Goal: Transaction & Acquisition: Purchase product/service

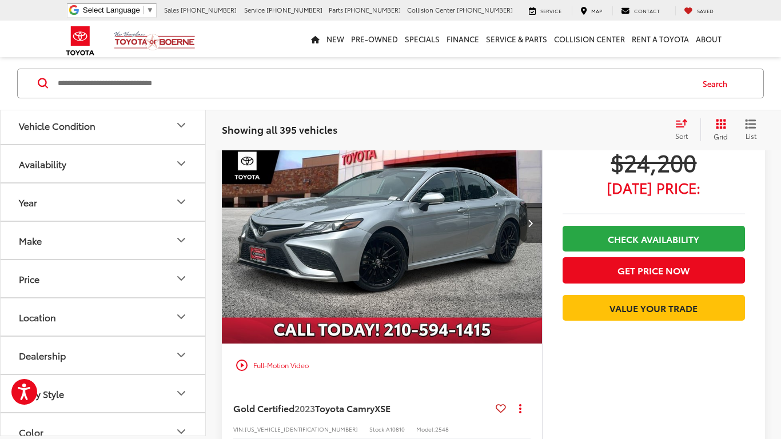
scroll to position [4329, 0]
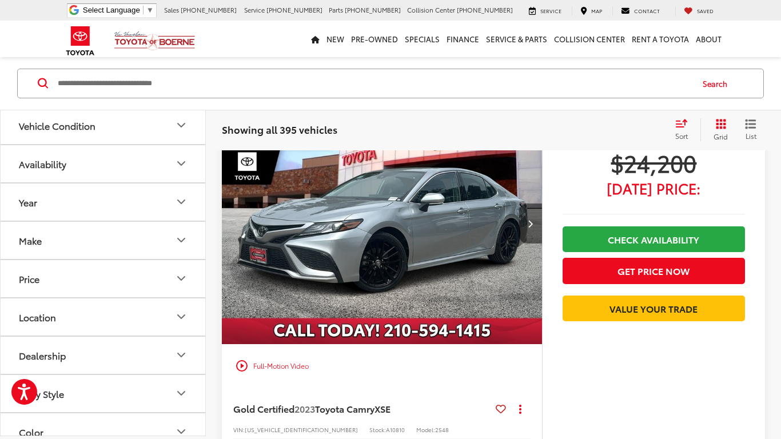
click at [529, 233] on button "Next image" at bounding box center [530, 223] width 23 height 40
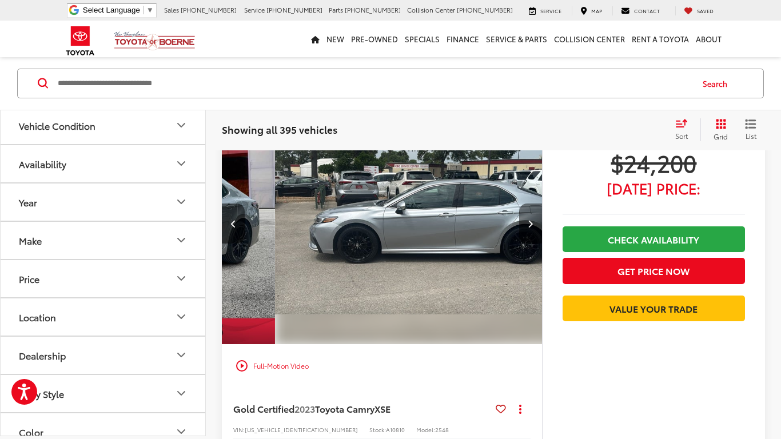
scroll to position [0, 322]
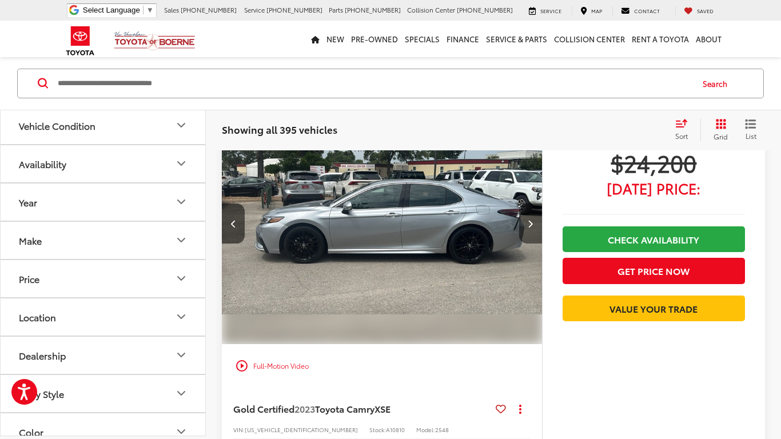
click at [528, 238] on button "Next image" at bounding box center [530, 223] width 23 height 40
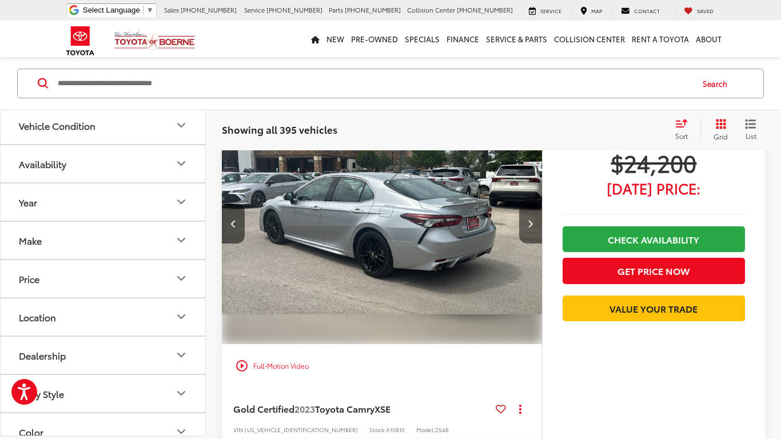
click at [528, 233] on button "Next image" at bounding box center [530, 223] width 23 height 40
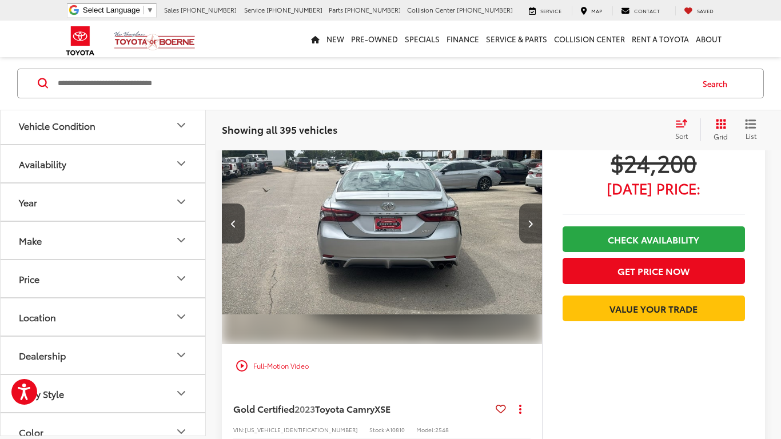
click at [528, 233] on button "Next image" at bounding box center [530, 223] width 23 height 40
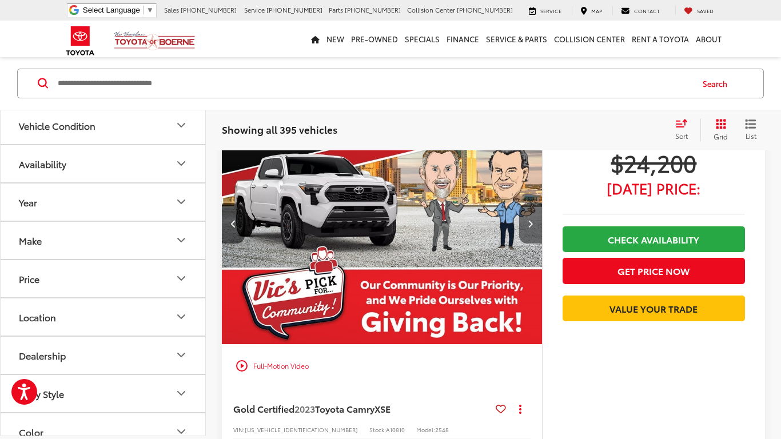
click at [528, 233] on button "Next image" at bounding box center [530, 223] width 23 height 40
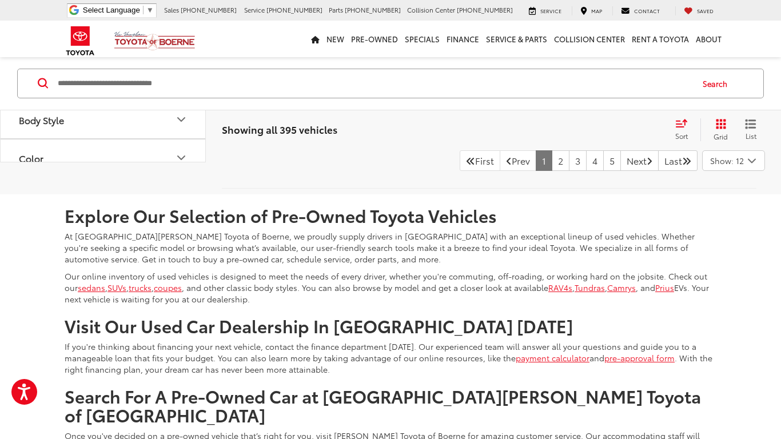
scroll to position [5721, 0]
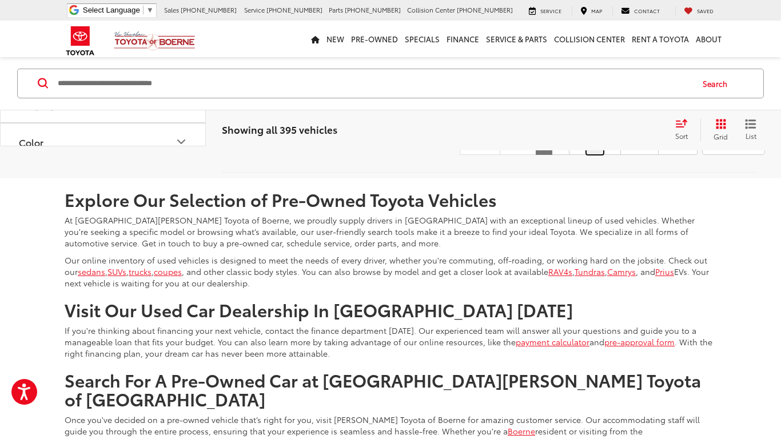
click at [586, 155] on link "4" at bounding box center [595, 144] width 18 height 21
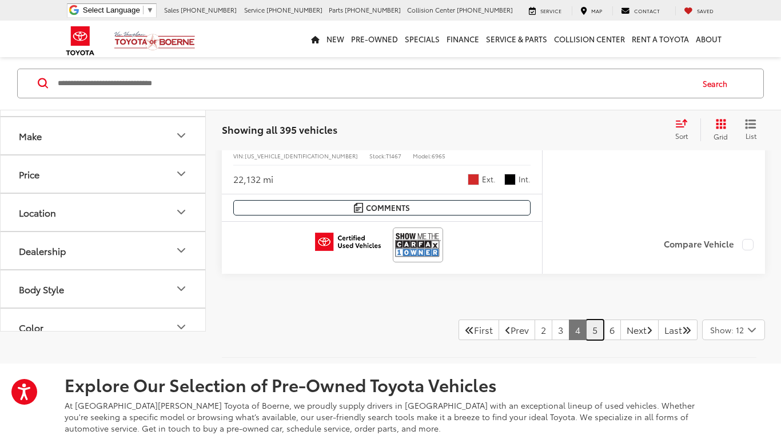
scroll to position [5464, 0]
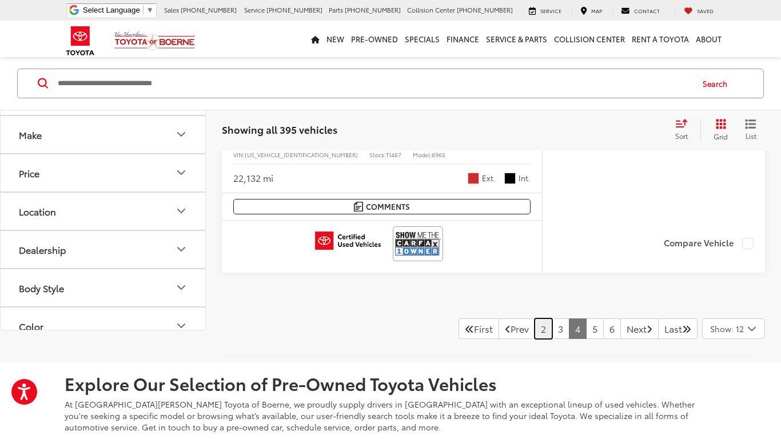
click at [534, 331] on link "2" at bounding box center [543, 328] width 18 height 21
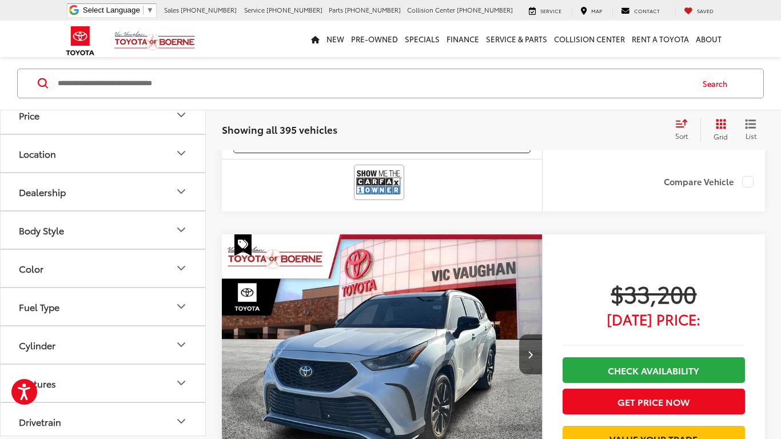
scroll to position [166, 0]
click at [50, 125] on button "Price" at bounding box center [104, 112] width 206 height 37
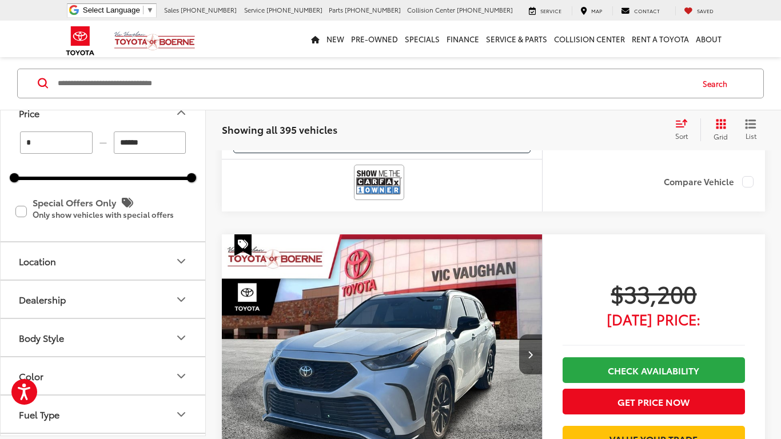
click at [50, 125] on button "Price" at bounding box center [104, 112] width 206 height 37
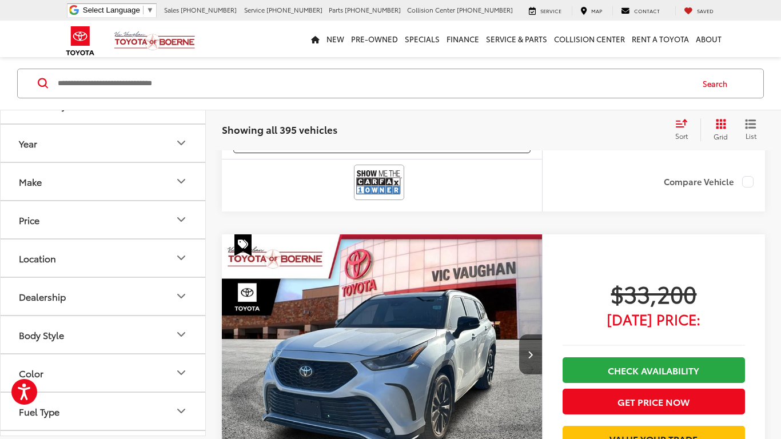
scroll to position [56, 0]
click at [43, 145] on button "Year" at bounding box center [104, 145] width 206 height 37
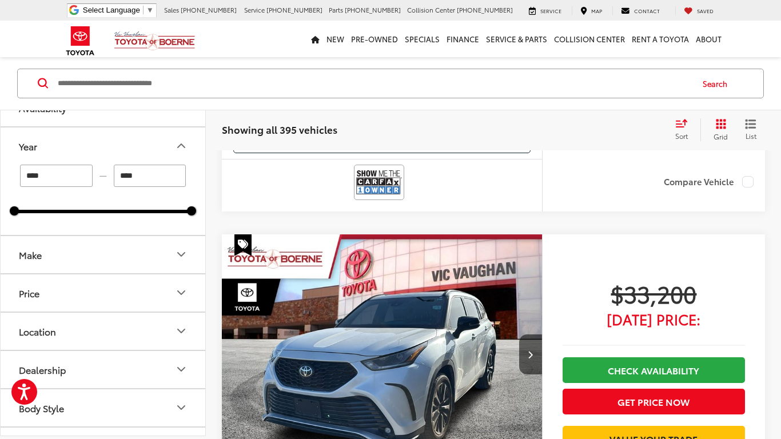
click at [58, 181] on input "****" at bounding box center [56, 176] width 73 height 22
type input "*"
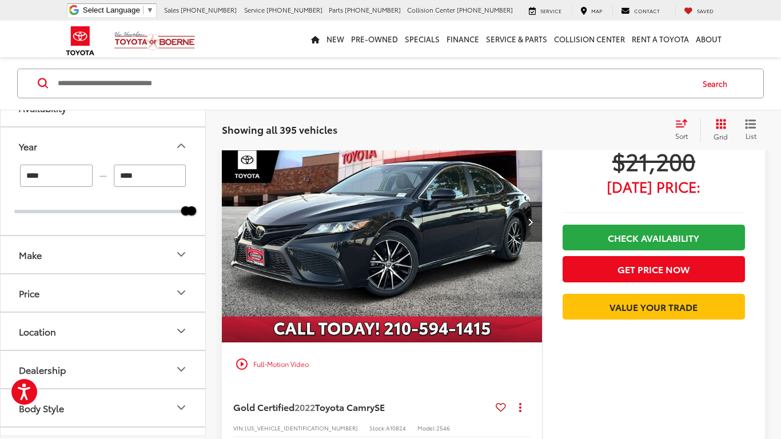
scroll to position [90, 0]
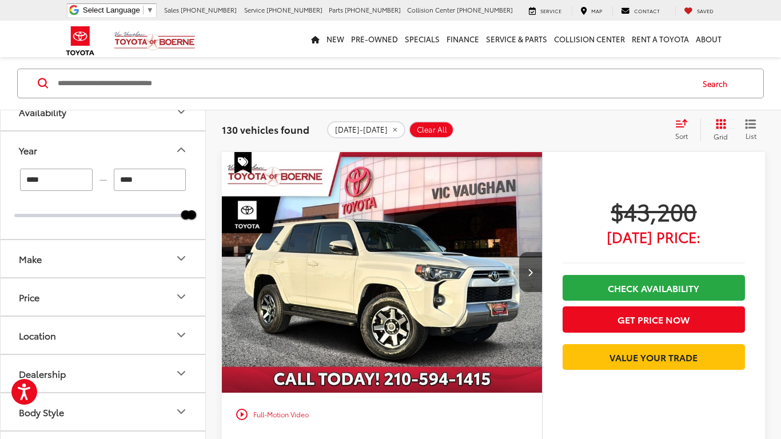
click at [38, 269] on button "Make" at bounding box center [104, 258] width 206 height 37
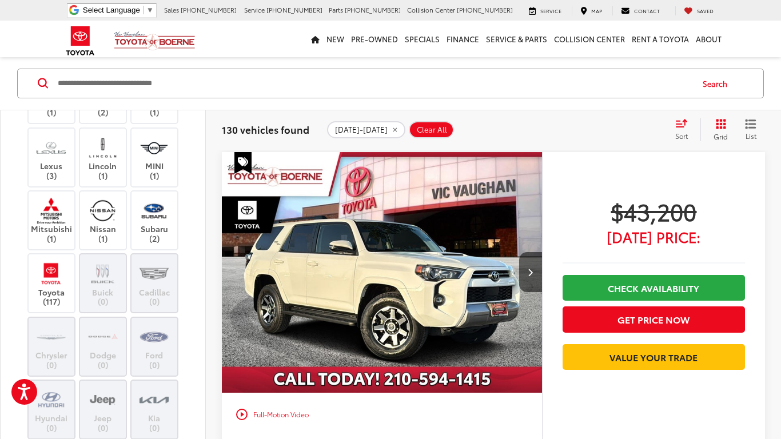
scroll to position [275, 0]
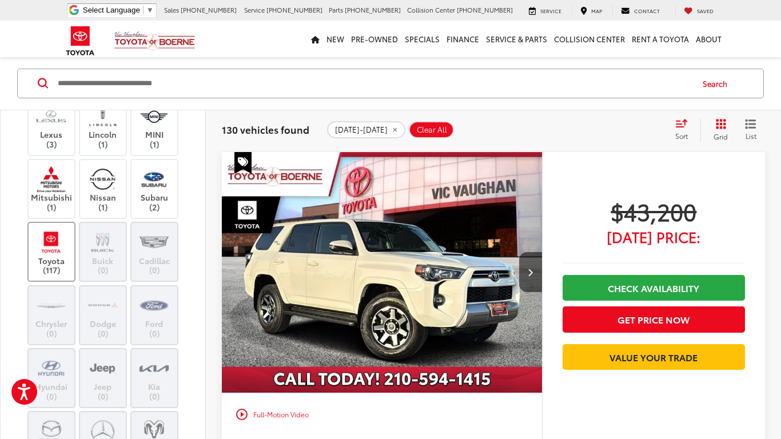
click at [60, 255] on img at bounding box center [50, 242] width 31 height 27
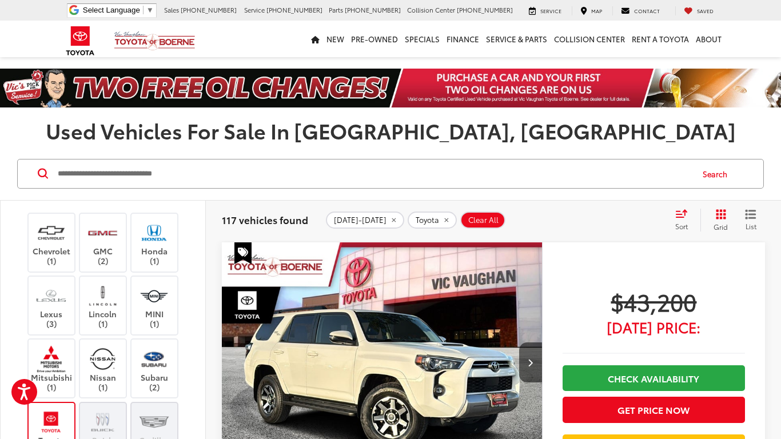
scroll to position [214, 0]
click at [50, 303] on img at bounding box center [50, 294] width 31 height 27
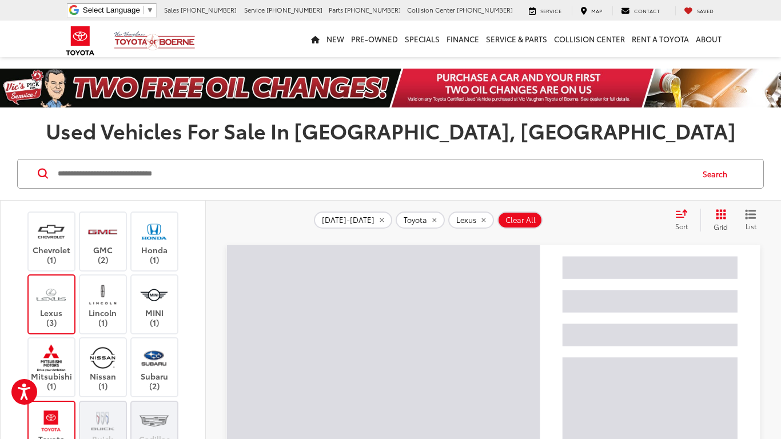
scroll to position [94, 0]
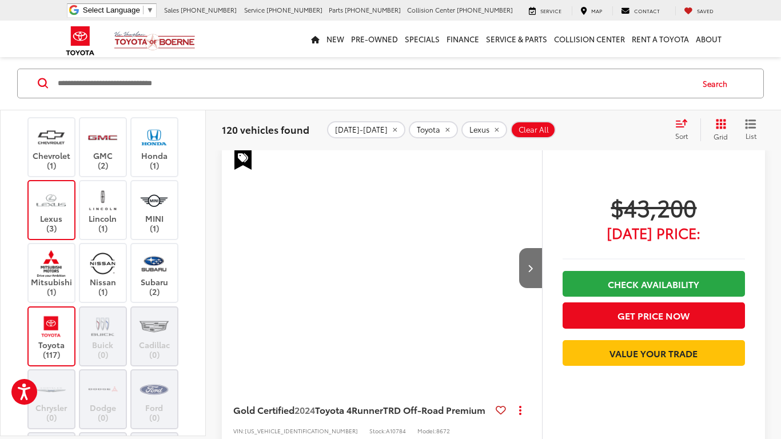
click at [51, 345] on label "Toyota (117)" at bounding box center [52, 336] width 46 height 46
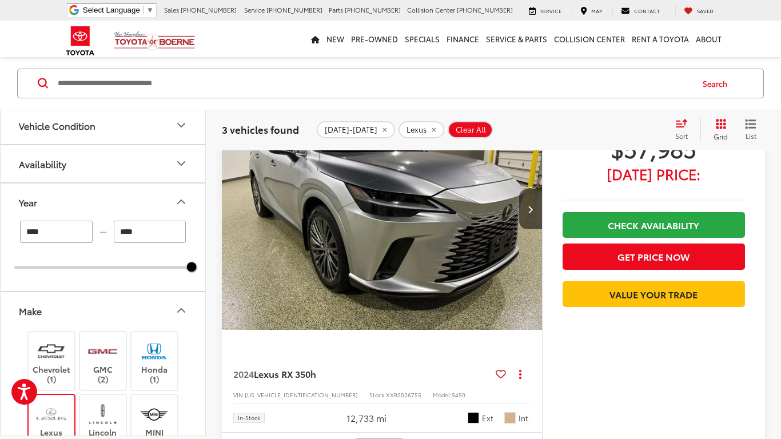
scroll to position [1, 0]
drag, startPoint x: 190, startPoint y: 266, endPoint x: 169, endPoint y: 269, distance: 21.3
click at [169, 269] on div at bounding box center [169, 265] width 9 height 9
type input "****"
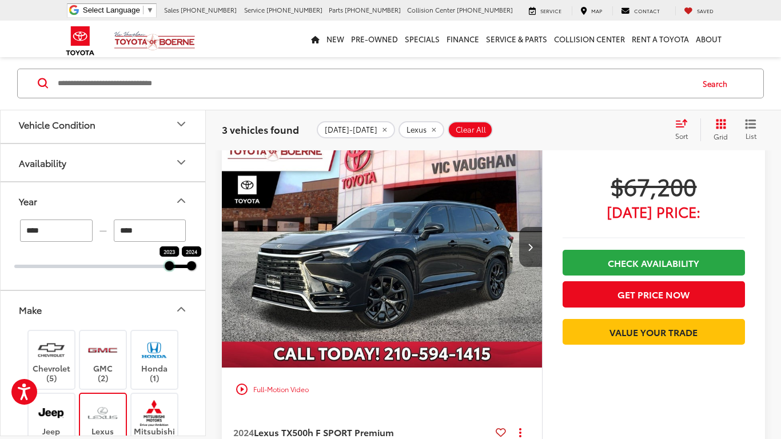
scroll to position [90, 0]
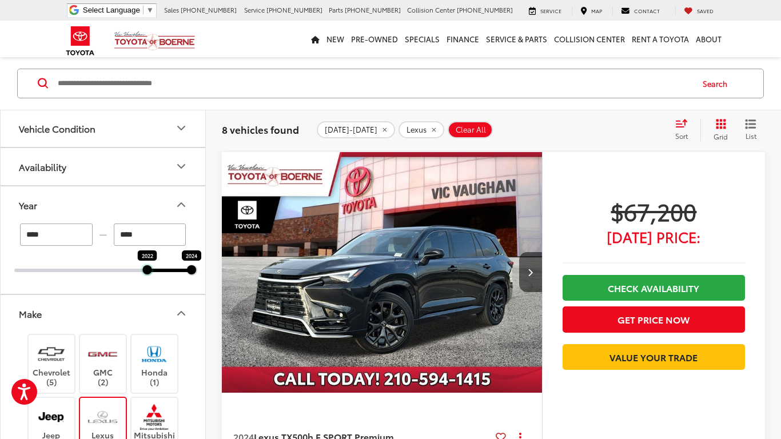
drag, startPoint x: 169, startPoint y: 269, endPoint x: 140, endPoint y: 271, distance: 29.2
click at [140, 271] on div "2022 2024" at bounding box center [102, 270] width 177 height 3
type input "****"
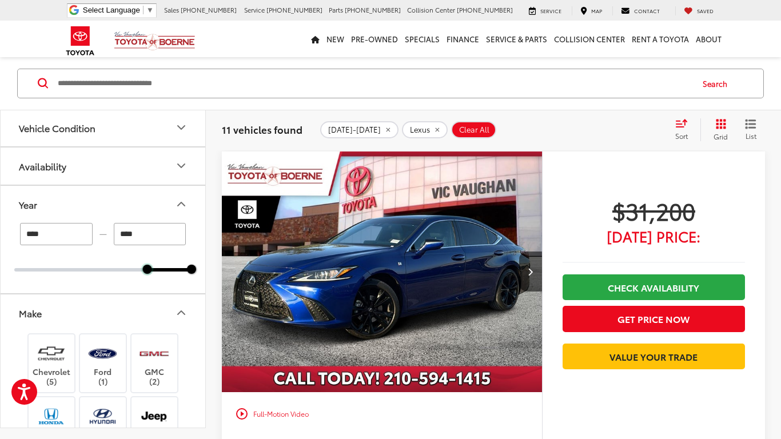
scroll to position [79, 0]
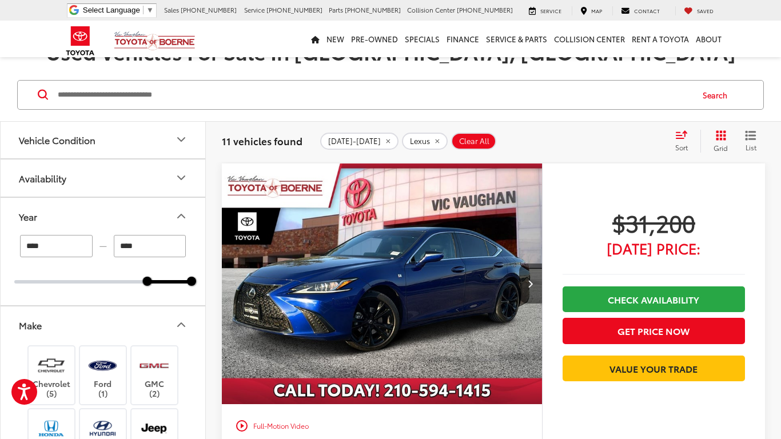
click at [526, 281] on button "Next image" at bounding box center [530, 283] width 23 height 40
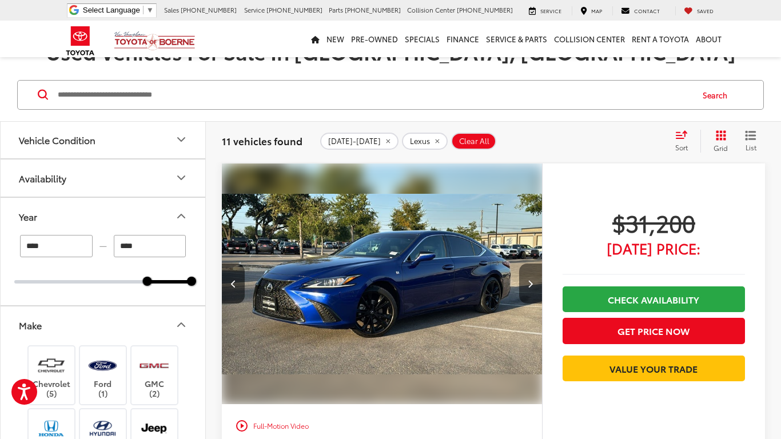
click at [526, 281] on button "Next image" at bounding box center [530, 283] width 23 height 40
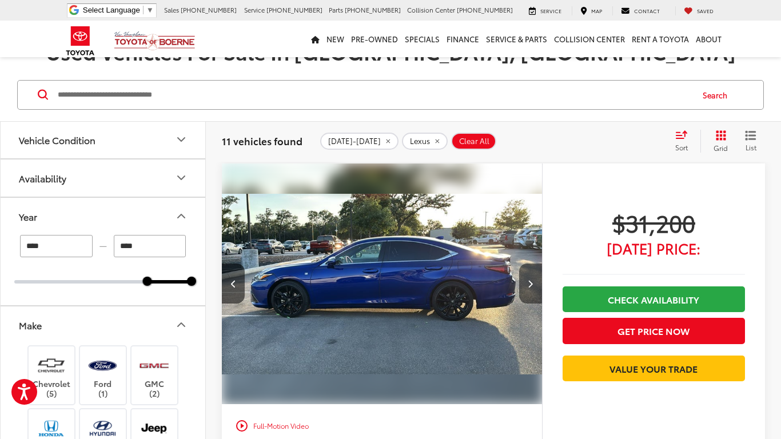
click at [526, 281] on button "Next image" at bounding box center [530, 283] width 23 height 40
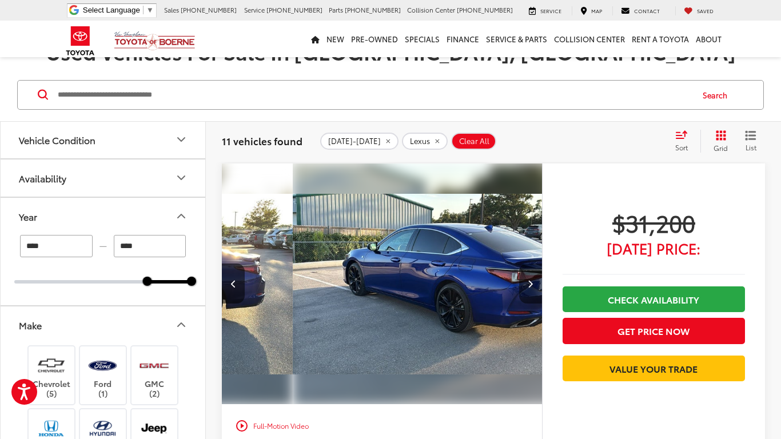
scroll to position [0, 965]
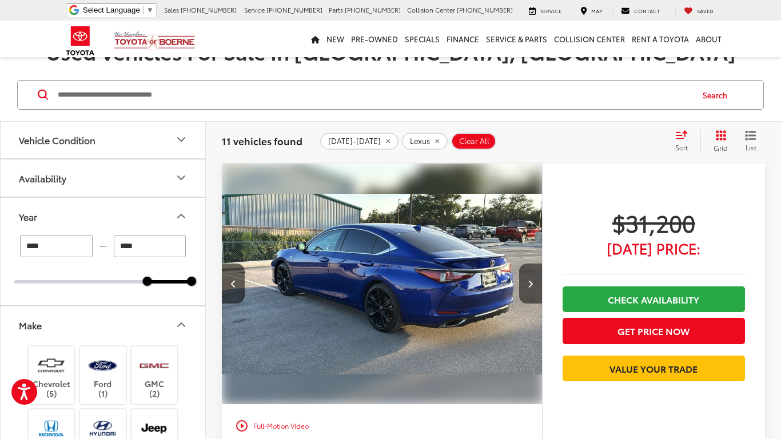
click at [530, 279] on icon "Next image" at bounding box center [530, 283] width 5 height 8
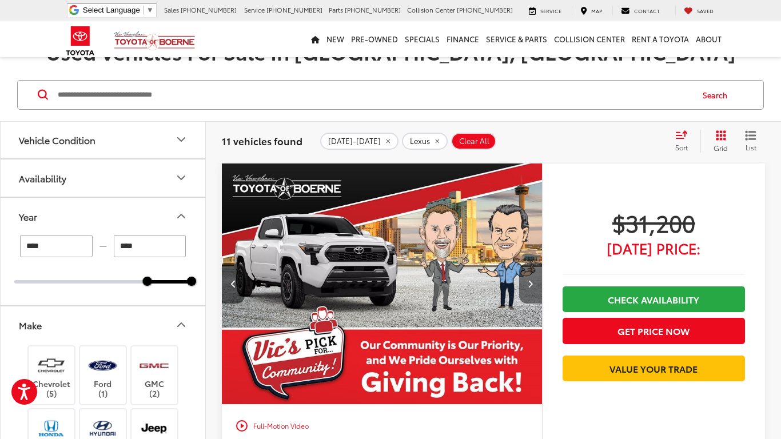
click at [530, 279] on icon "Next image" at bounding box center [530, 283] width 5 height 8
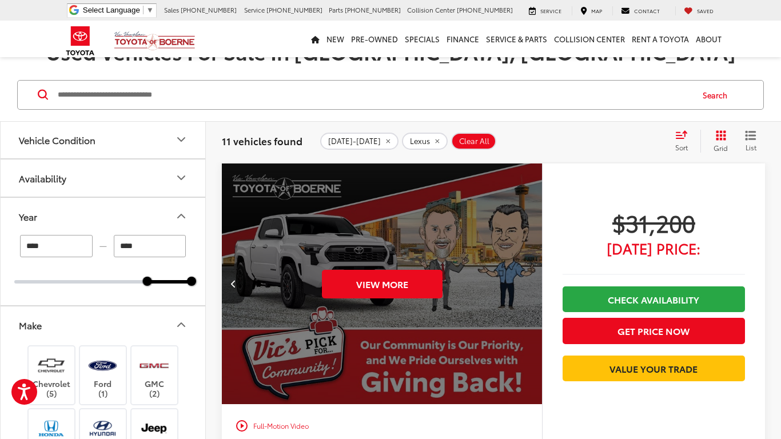
scroll to position [163, 0]
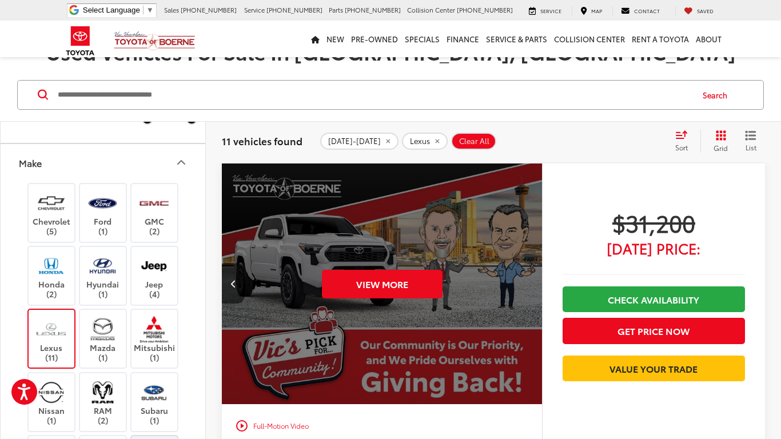
click at [58, 326] on img at bounding box center [50, 328] width 31 height 27
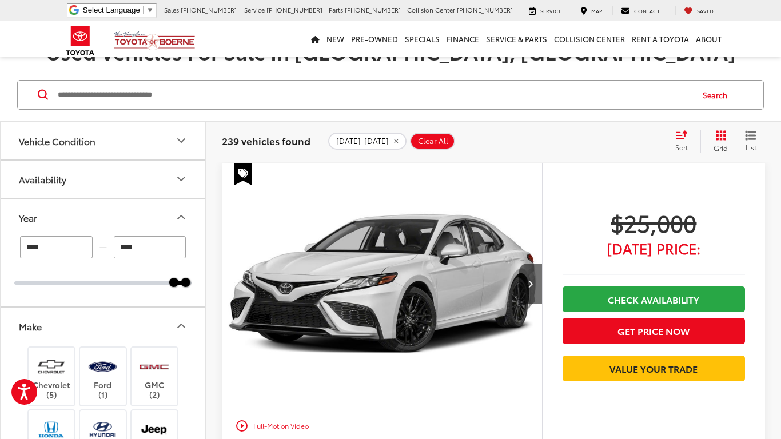
click at [154, 247] on input "****" at bounding box center [150, 247] width 73 height 22
type input "****"
click at [51, 246] on input "****" at bounding box center [56, 247] width 73 height 22
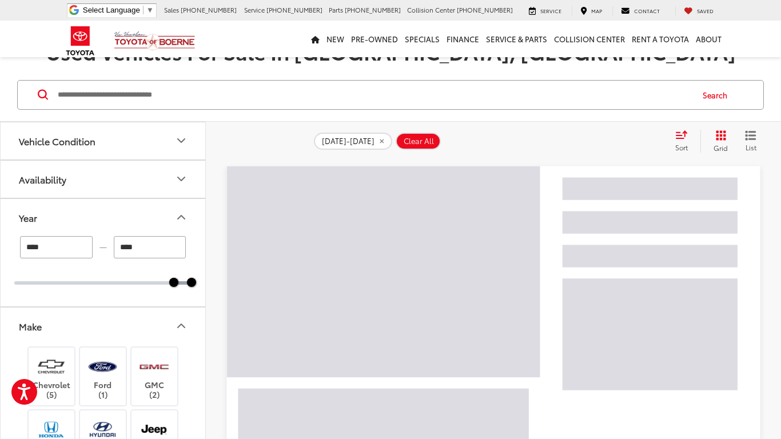
type input "****"
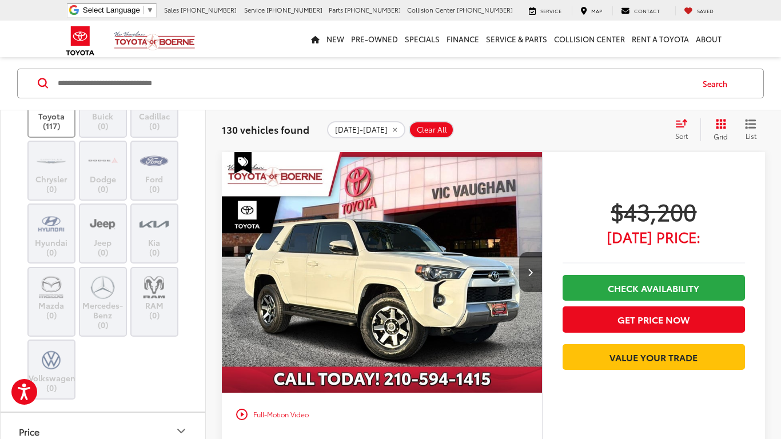
scroll to position [448, 0]
click at [55, 129] on label "Toyota (117)" at bounding box center [52, 106] width 46 height 46
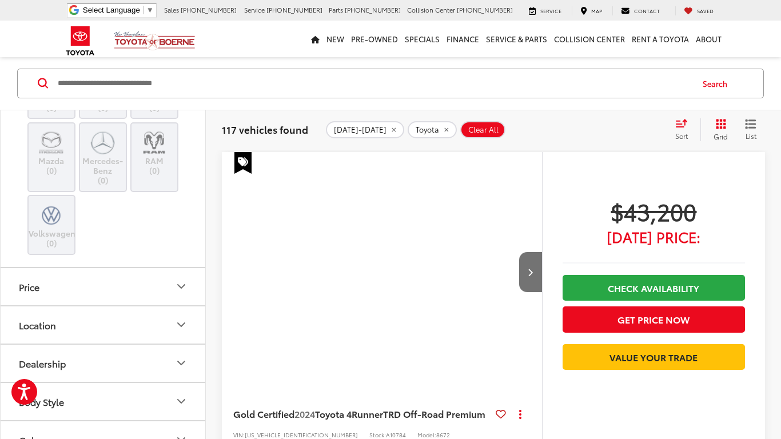
click at [57, 268] on button "Price" at bounding box center [104, 286] width 206 height 37
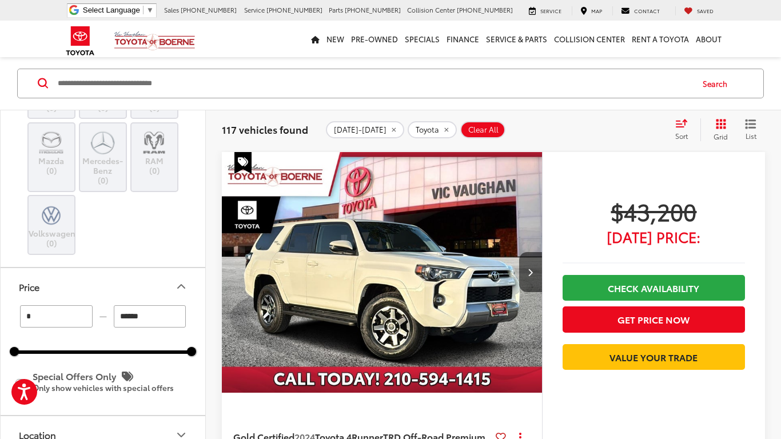
scroll to position [735, 0]
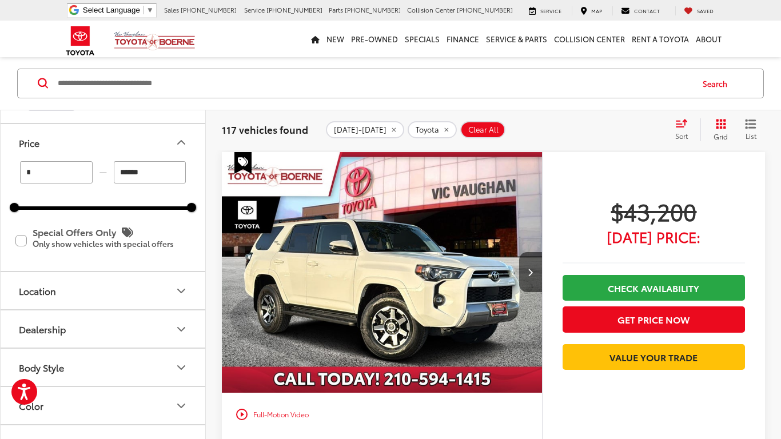
click at [58, 132] on button "Price" at bounding box center [104, 142] width 206 height 37
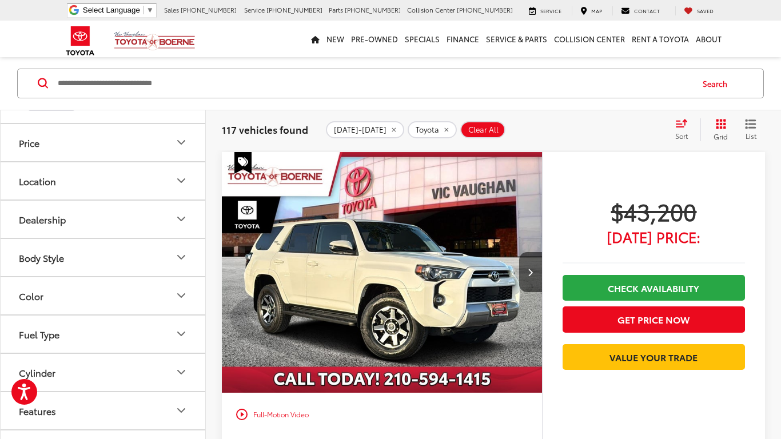
click at [64, 137] on button "Price" at bounding box center [104, 142] width 206 height 37
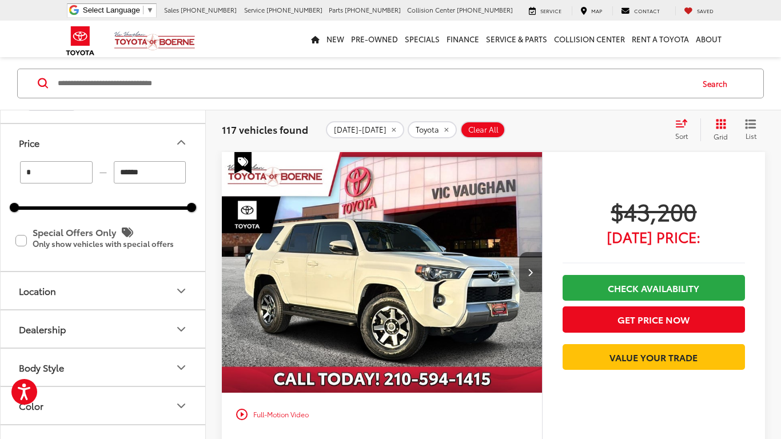
drag, startPoint x: 153, startPoint y: 177, endPoint x: 116, endPoint y: 169, distance: 38.1
click at [116, 169] on input "******" at bounding box center [150, 172] width 73 height 22
click at [82, 290] on button "Location" at bounding box center [104, 290] width 206 height 37
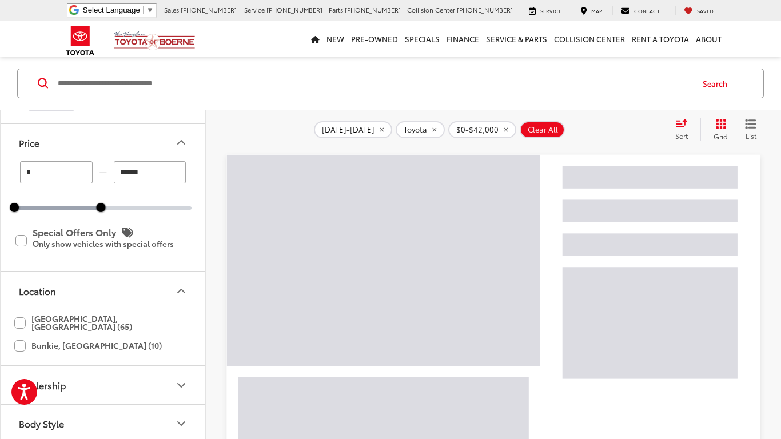
click at [68, 294] on button "Location" at bounding box center [104, 290] width 206 height 37
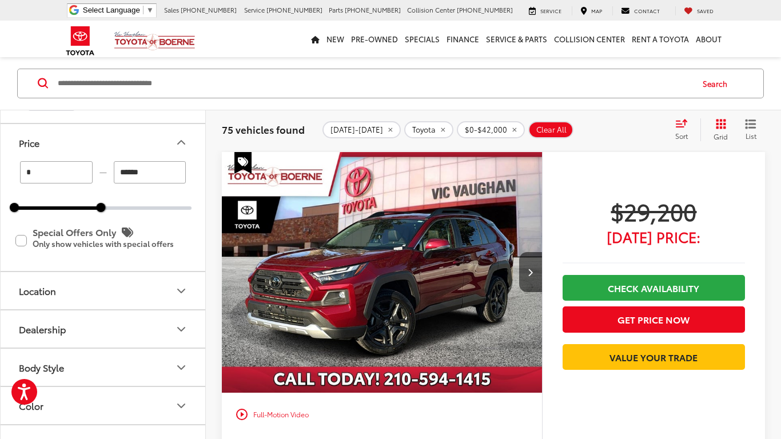
scroll to position [849, 0]
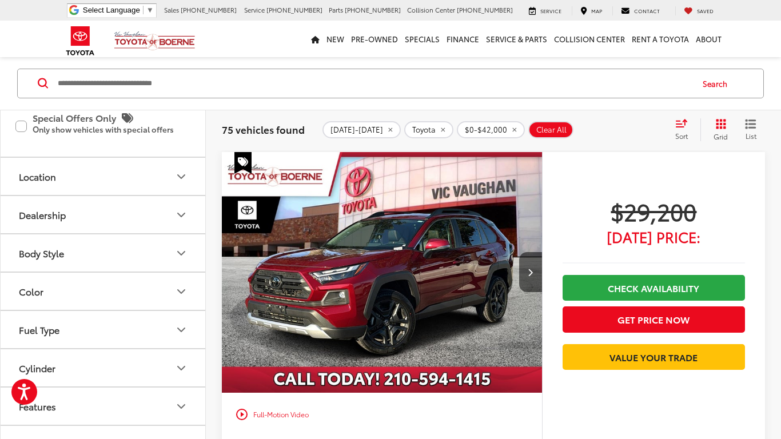
click at [65, 252] on button "Body Style" at bounding box center [104, 252] width 206 height 37
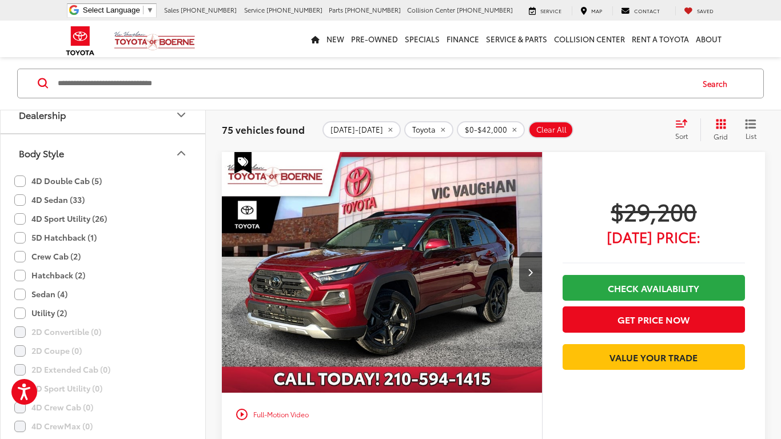
scroll to position [950, 0]
click at [73, 145] on button "Body Style" at bounding box center [104, 151] width 206 height 37
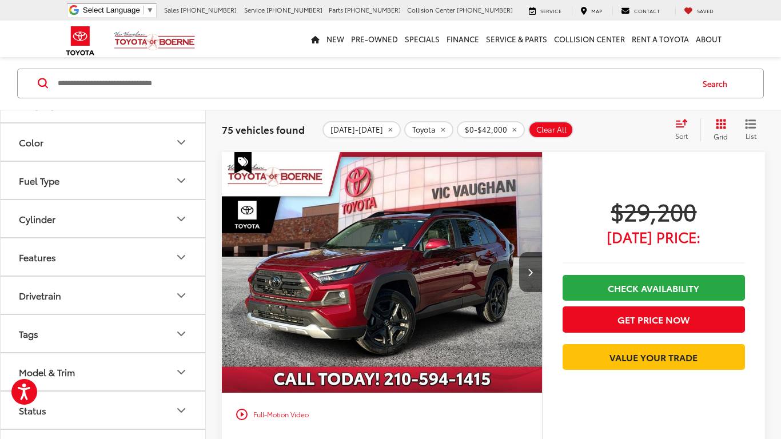
scroll to position [1026, 0]
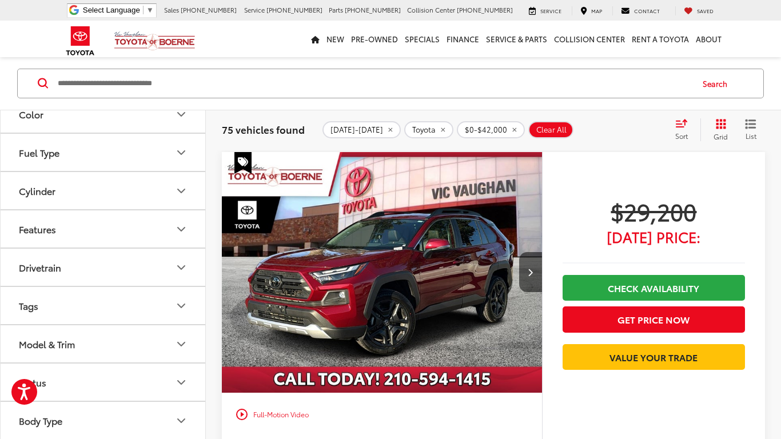
click at [91, 339] on button "Model & Trim" at bounding box center [104, 343] width 206 height 37
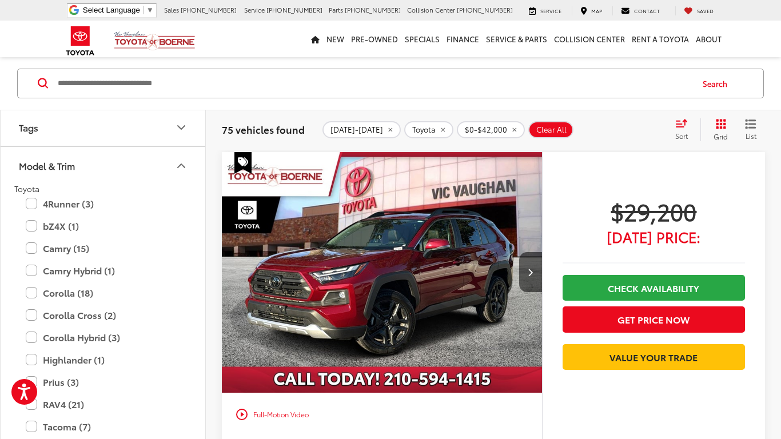
scroll to position [1208, 0]
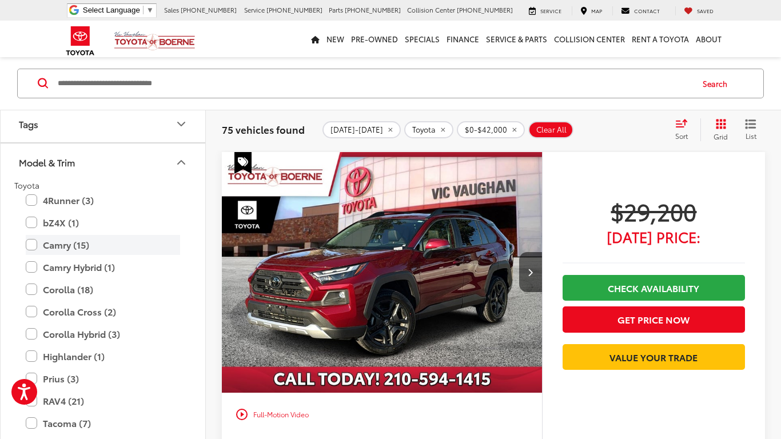
click at [34, 250] on label "Camry (15)" at bounding box center [103, 245] width 154 height 20
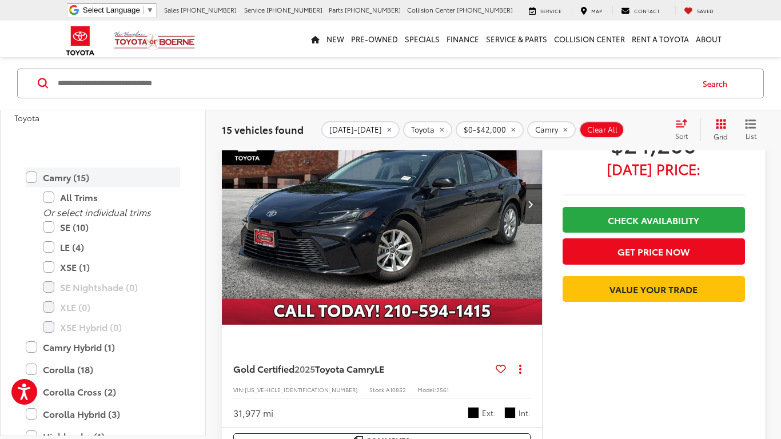
scroll to position [1339, 0]
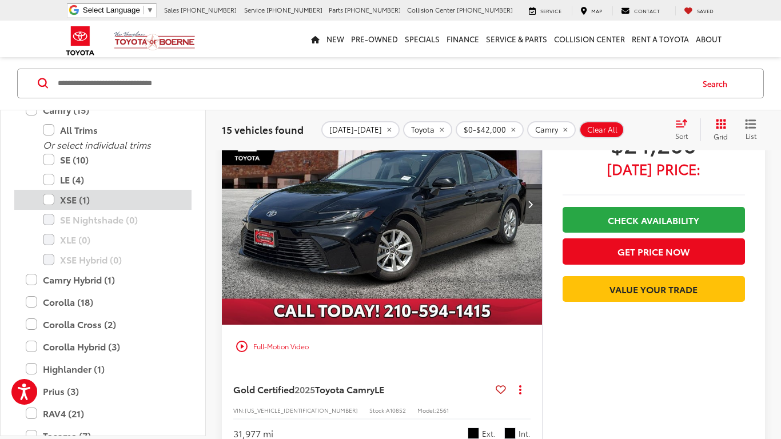
click at [50, 199] on label "XSE (1)" at bounding box center [111, 200] width 137 height 20
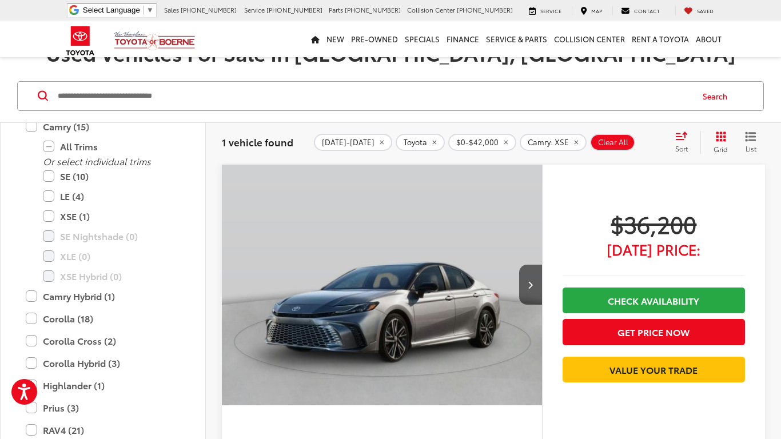
scroll to position [81, 0]
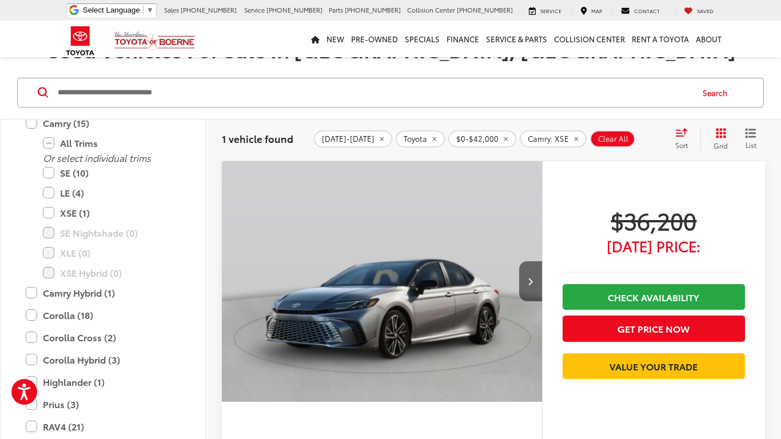
click at [532, 275] on button "Next image" at bounding box center [530, 281] width 23 height 40
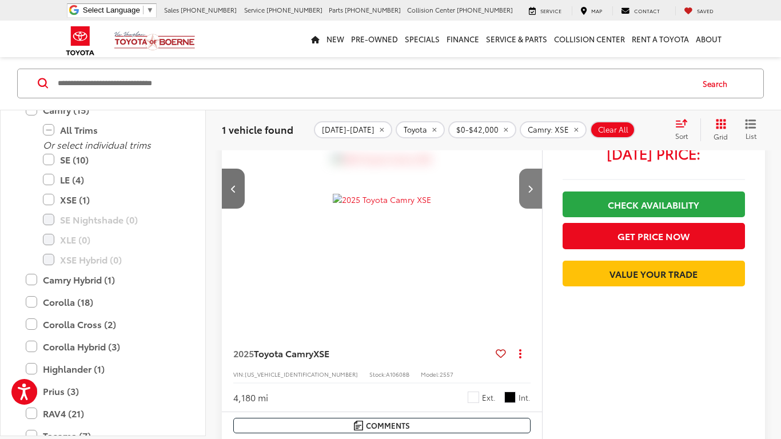
scroll to position [175, 0]
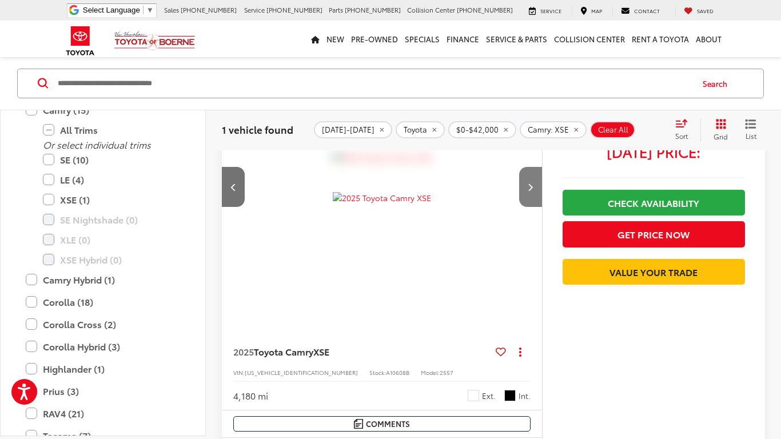
click at [529, 198] on button "Next image" at bounding box center [530, 187] width 23 height 40
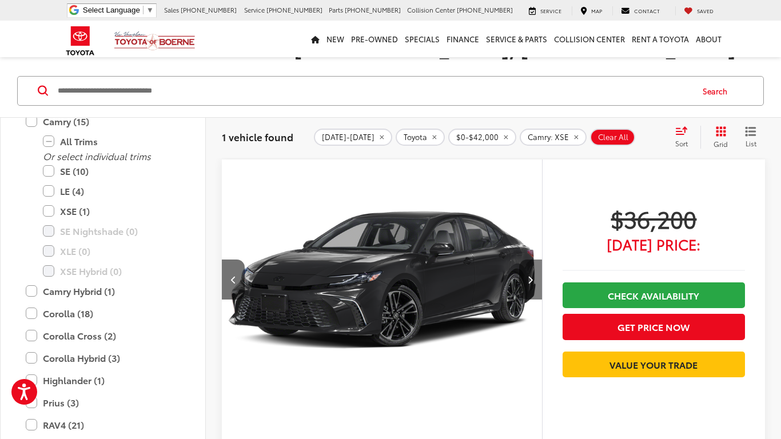
scroll to position [85, 0]
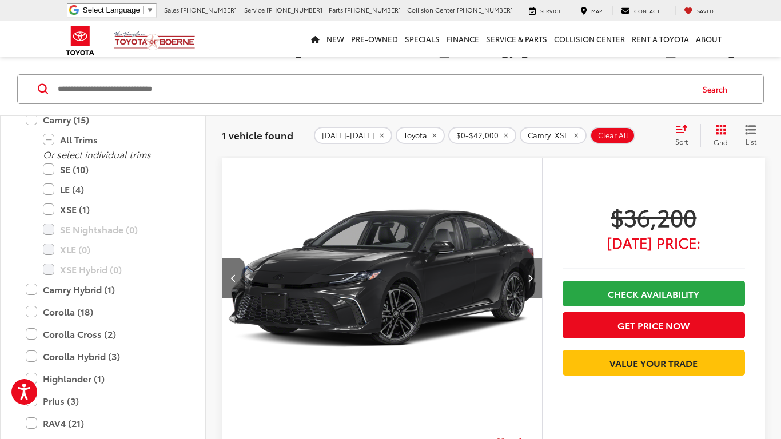
click at [526, 278] on button "Next image" at bounding box center [530, 278] width 23 height 40
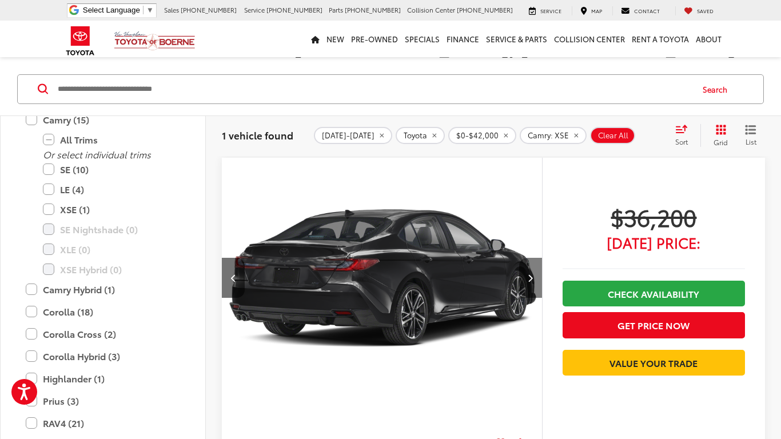
scroll to position [0, 965]
click at [526, 278] on button "Next image" at bounding box center [530, 278] width 23 height 40
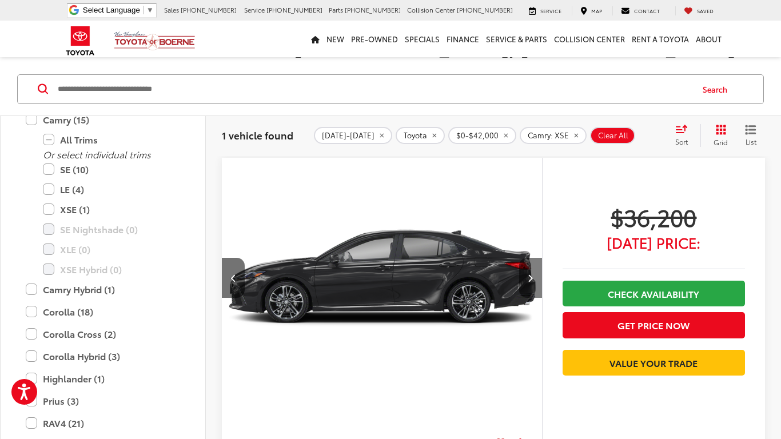
click at [530, 276] on icon "Next image" at bounding box center [530, 278] width 5 height 8
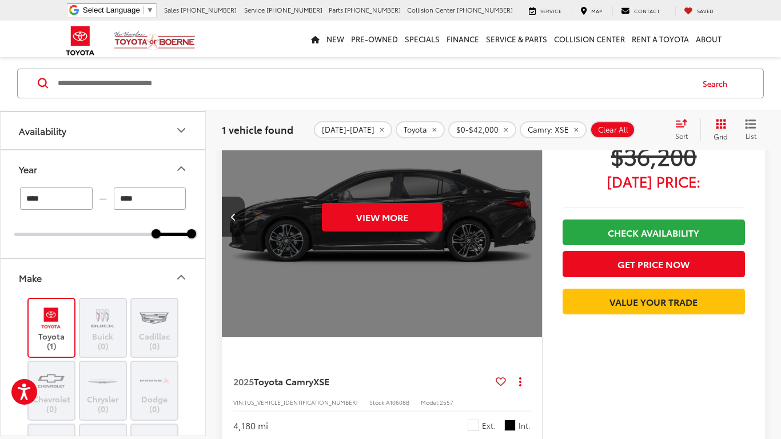
scroll to position [0, 0]
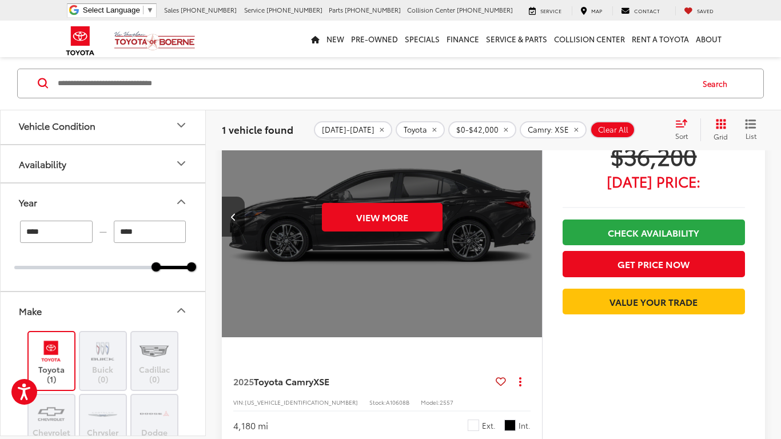
click at [66, 194] on button "Year" at bounding box center [104, 201] width 206 height 37
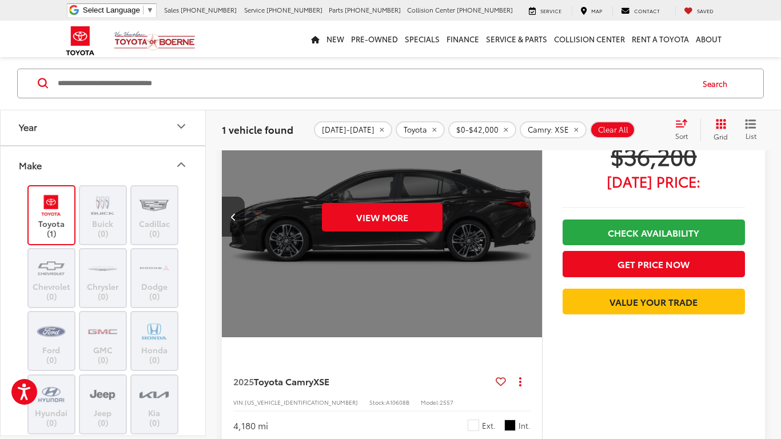
click at [63, 166] on button "Make" at bounding box center [104, 164] width 206 height 37
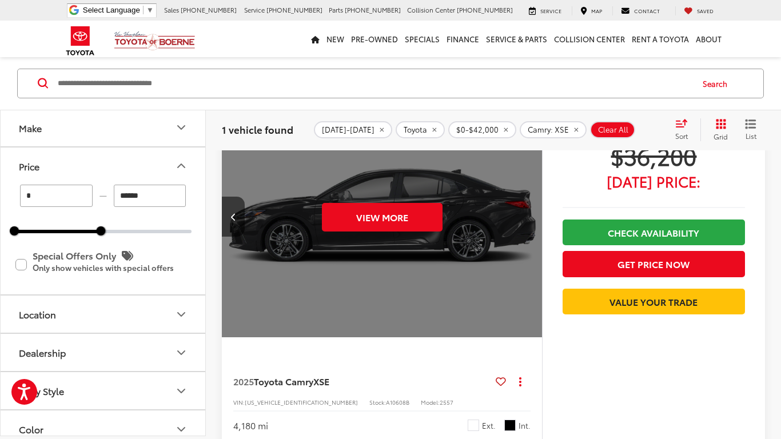
scroll to position [115, 0]
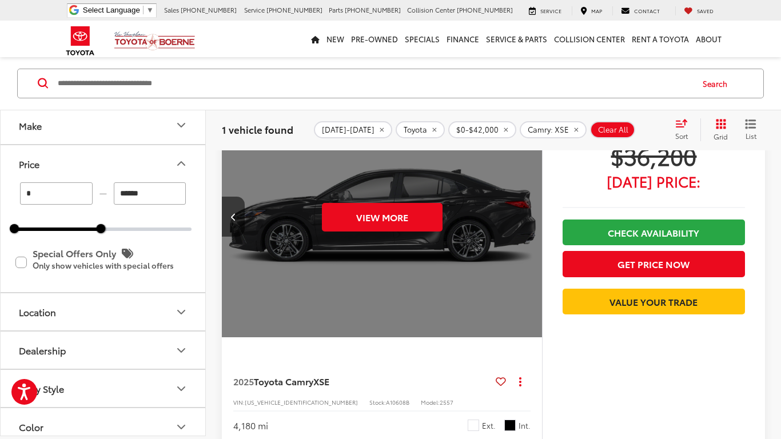
click at [103, 222] on div "* — ****** 0 42000" at bounding box center [102, 206] width 177 height 49
drag, startPoint x: 102, startPoint y: 231, endPoint x: 112, endPoint y: 232, distance: 9.8
click at [112, 232] on div at bounding box center [108, 228] width 9 height 9
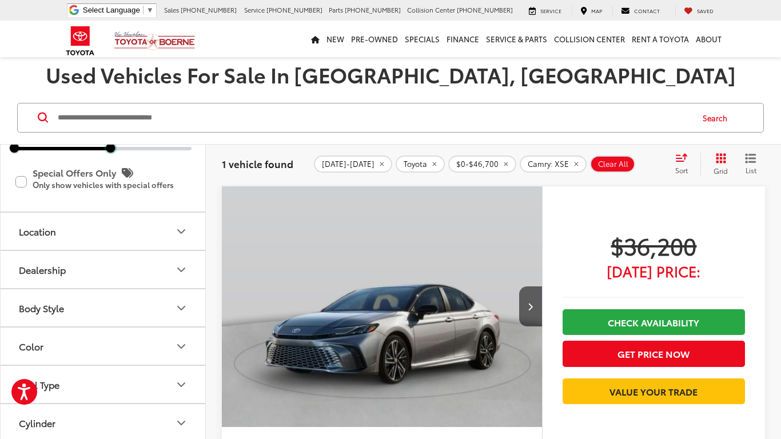
scroll to position [238, 0]
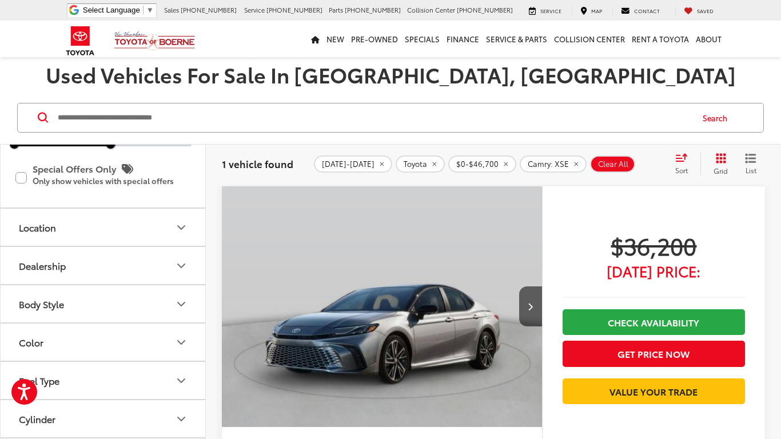
click at [57, 302] on div "Body Style" at bounding box center [41, 303] width 45 height 11
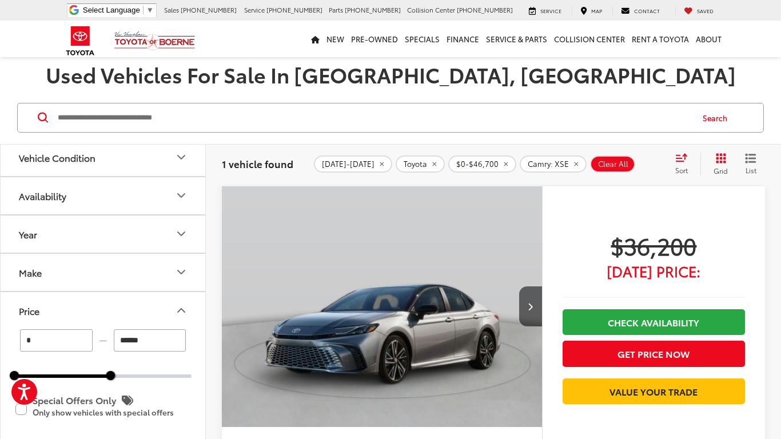
scroll to position [0, 0]
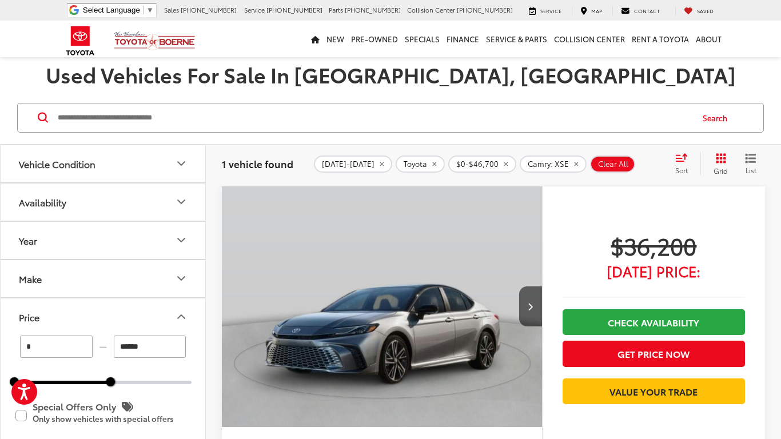
click at [46, 277] on button "Make" at bounding box center [104, 278] width 206 height 37
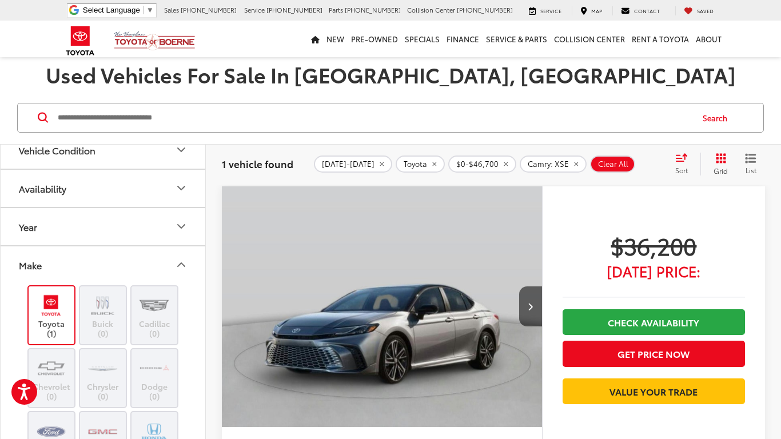
click at [95, 191] on button "Availability" at bounding box center [104, 188] width 206 height 37
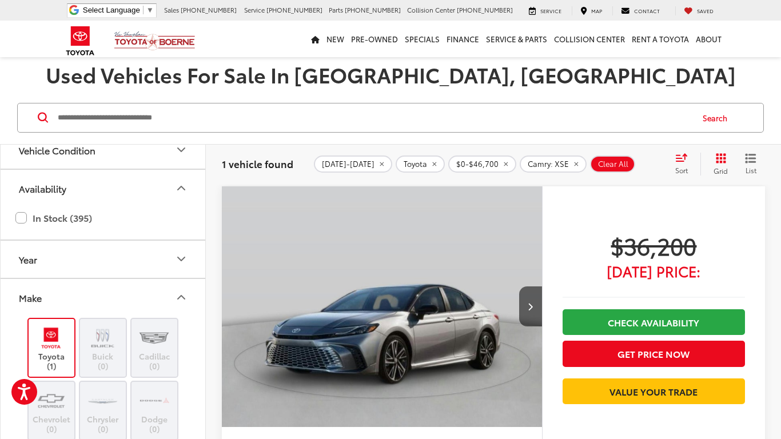
click at [94, 191] on button "Availability" at bounding box center [104, 188] width 206 height 37
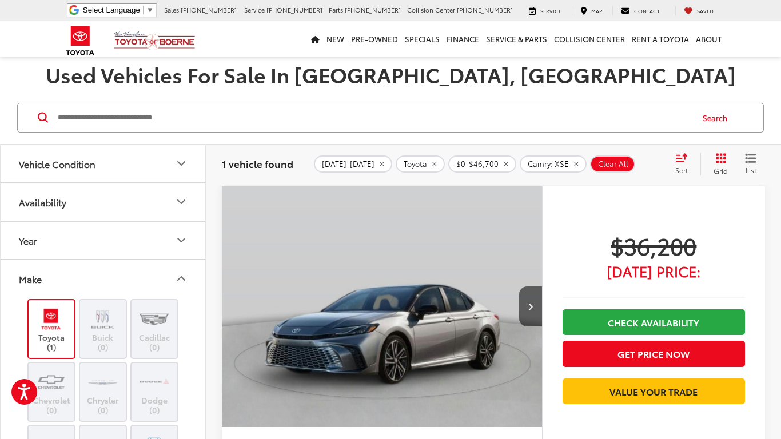
click at [125, 274] on button "Make" at bounding box center [104, 278] width 206 height 37
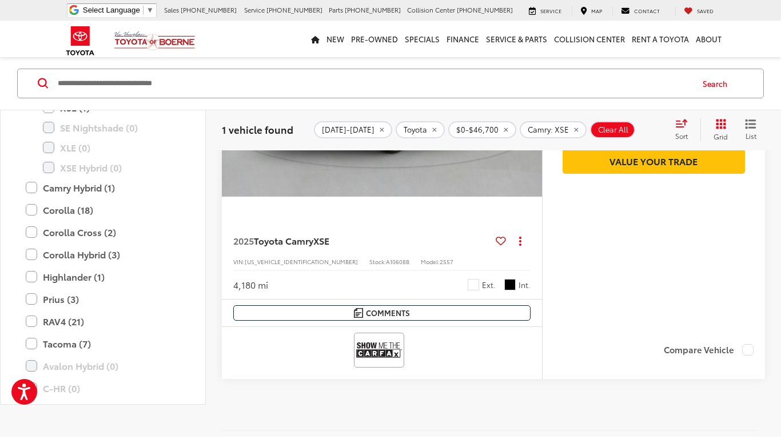
scroll to position [804, 0]
click at [504, 129] on icon "remove 0-46700" at bounding box center [506, 130] width 4 height 4
type input "******"
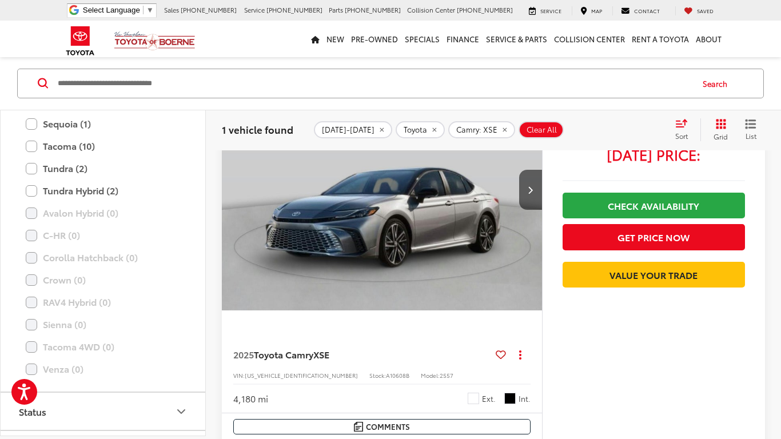
scroll to position [976, 0]
click at [30, 215] on label "Avalon Hybrid (0)" at bounding box center [103, 212] width 154 height 20
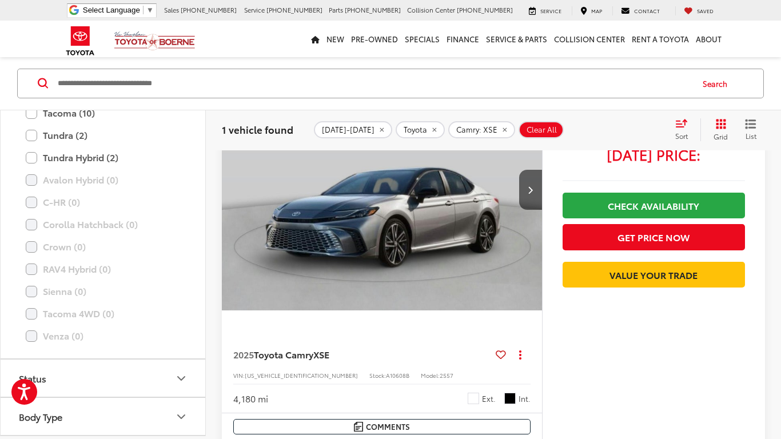
click at [116, 383] on button "Status" at bounding box center [104, 377] width 206 height 37
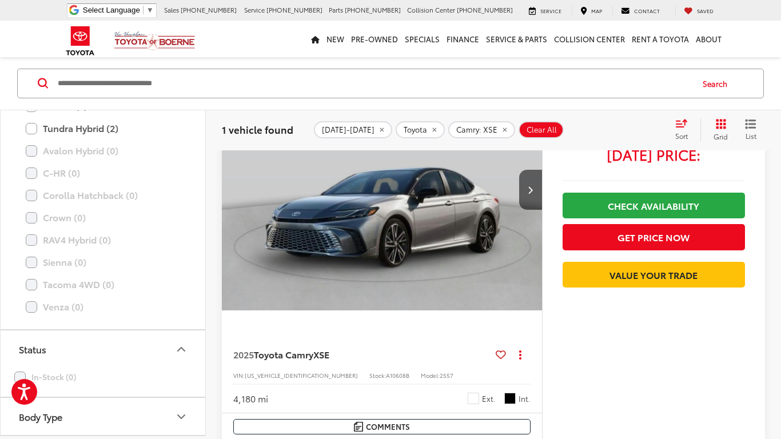
click at [84, 351] on button "Status" at bounding box center [104, 348] width 206 height 37
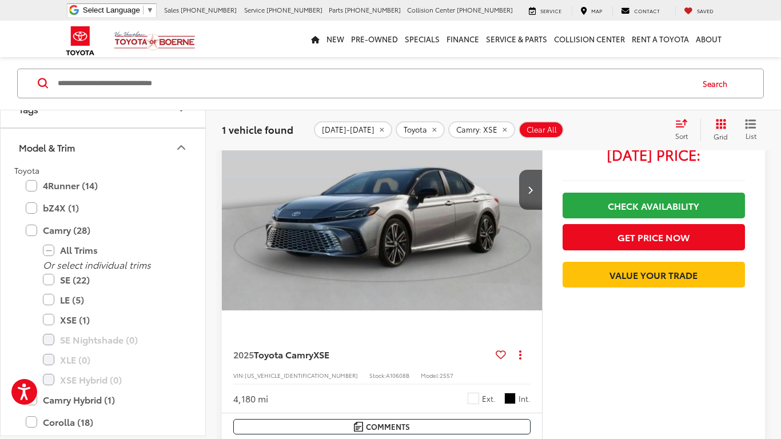
scroll to position [625, 0]
click at [33, 231] on label "Camry (28)" at bounding box center [103, 229] width 154 height 20
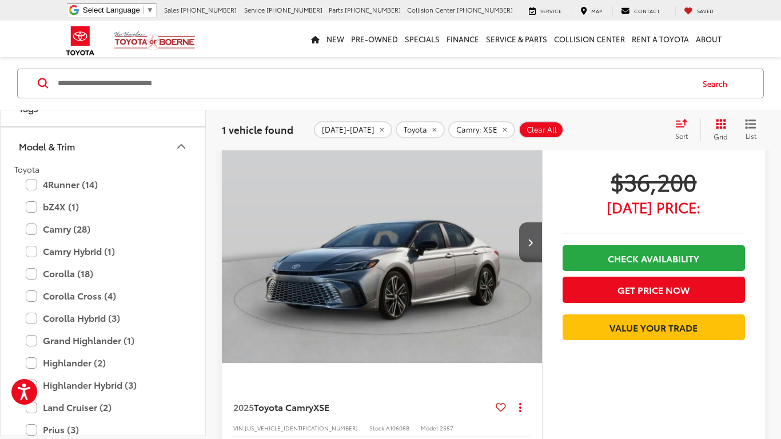
scroll to position [90, 0]
